Goal: Task Accomplishment & Management: Use online tool/utility

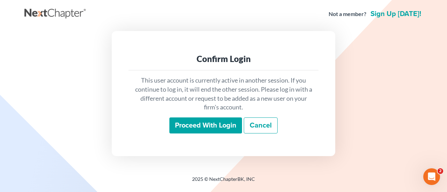
click at [223, 126] on input "Proceed with login" at bounding box center [205, 126] width 73 height 16
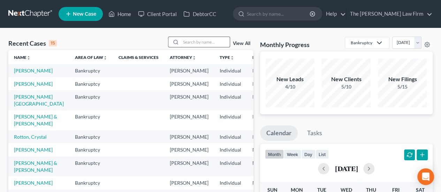
click at [193, 45] on input "search" at bounding box center [205, 42] width 49 height 10
type input "[PERSON_NAME]"
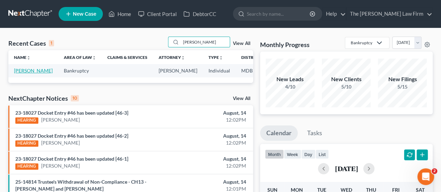
click at [23, 72] on link "Evans, Robert" at bounding box center [33, 71] width 39 height 6
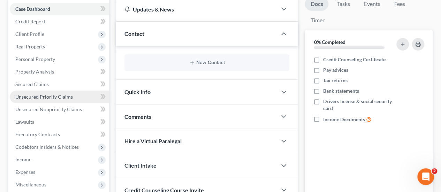
click at [38, 98] on span "Unsecured Priority Claims" at bounding box center [44, 97] width 58 height 6
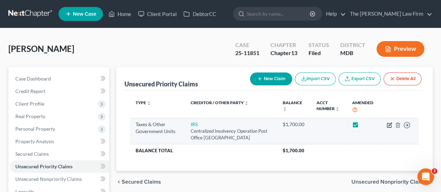
click at [391, 125] on icon "button" at bounding box center [390, 126] width 6 height 6
select select "0"
select select "39"
select select "0"
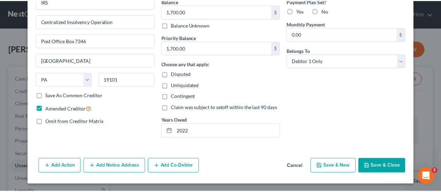
scroll to position [1, 0]
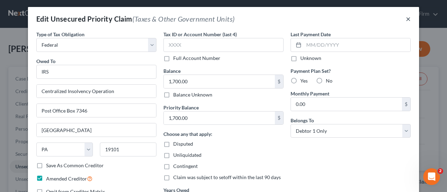
click at [406, 21] on button "×" at bounding box center [408, 19] width 5 height 8
